Goal: Information Seeking & Learning: Learn about a topic

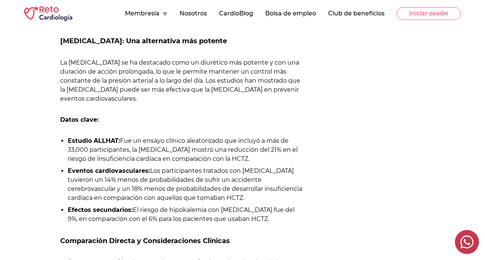
scroll to position [519, 0]
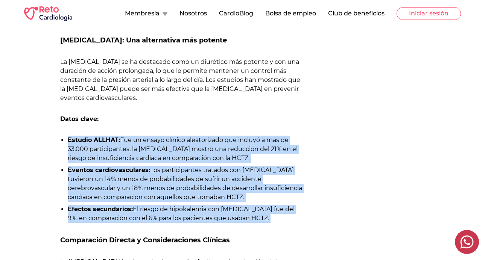
drag, startPoint x: 68, startPoint y: 141, endPoint x: 254, endPoint y: 227, distance: 204.5
click at [256, 227] on div "La hipertensión arterial sigue siendo uno de los principales desafíos en la car…" at bounding box center [181, 261] width 243 height 967
click at [196, 186] on li "Eventos cardiovasculares: Los participantes tratados con [MEDICAL_DATA] tuviero…" at bounding box center [185, 184] width 235 height 36
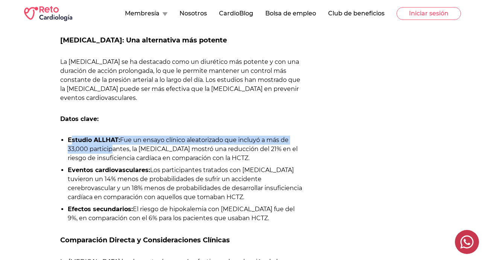
drag, startPoint x: 70, startPoint y: 139, endPoint x: 106, endPoint y: 144, distance: 36.1
click at [107, 146] on li "Estudio ALLHAT: Fue un ensayo clínico aleatorizado que incluyó a más de 33,000 …" at bounding box center [185, 149] width 235 height 27
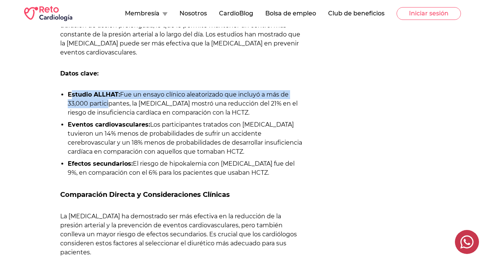
scroll to position [564, 0]
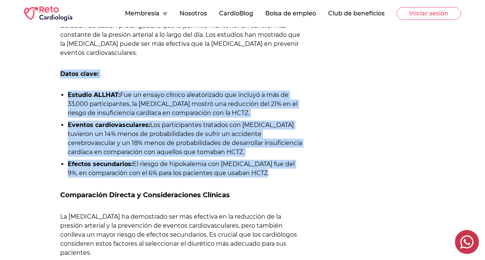
drag, startPoint x: 61, startPoint y: 74, endPoint x: 250, endPoint y: 174, distance: 213.8
click at [250, 173] on div "La hipertensión arterial sigue siendo uno de los principales desafíos en la car…" at bounding box center [181, 216] width 243 height 967
click at [225, 163] on li "Efectos secundarios: El riesgo de hipokalemia con [MEDICAL_DATA] fue del 9%, en…" at bounding box center [185, 169] width 235 height 18
drag, startPoint x: 68, startPoint y: 94, endPoint x: 251, endPoint y: 175, distance: 200.2
click at [251, 175] on ul "Estudio ALLHAT: Fue un ensayo clínico aleatorizado que incluyó a más de 33,000 …" at bounding box center [181, 134] width 243 height 87
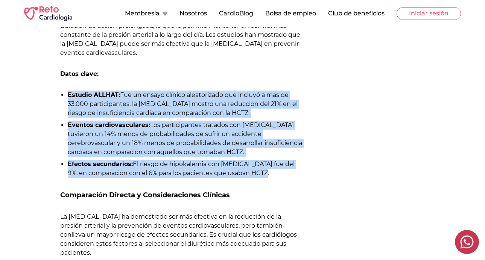
copy ul "Estudio ALLHAT: Fue un ensayo clínico aleatorizado que incluyó a más de 33,000 …"
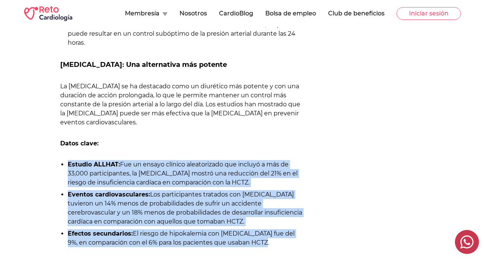
scroll to position [474, 0]
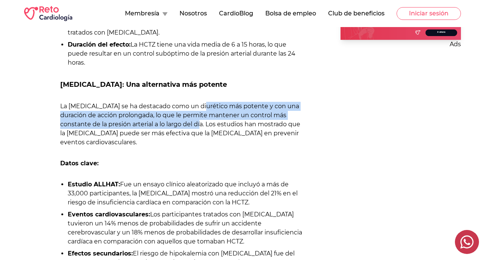
drag, startPoint x: 197, startPoint y: 106, endPoint x: 205, endPoint y: 126, distance: 20.8
click at [205, 126] on p "La [MEDICAL_DATA] se ha destacado como un diurético más potente y con una durac…" at bounding box center [181, 124] width 243 height 45
drag, startPoint x: 188, startPoint y: 107, endPoint x: 202, endPoint y: 124, distance: 21.4
click at [202, 124] on p "La [MEDICAL_DATA] se ha destacado como un diurético más potente y con una durac…" at bounding box center [181, 124] width 243 height 45
drag, startPoint x: 186, startPoint y: 105, endPoint x: 203, endPoint y: 126, distance: 27.5
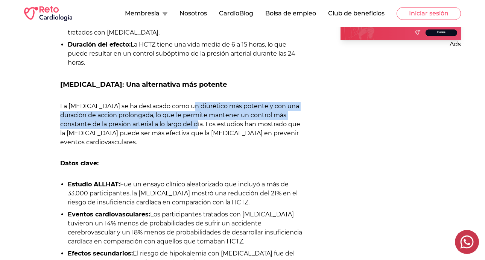
click at [203, 126] on p "La [MEDICAL_DATA] se ha destacado como un diurético más potente y con una durac…" at bounding box center [181, 124] width 243 height 45
copy p "diurético más potente y con una duración de acción prolongada, lo que le permit…"
